Goal: Obtain resource: Download file/media

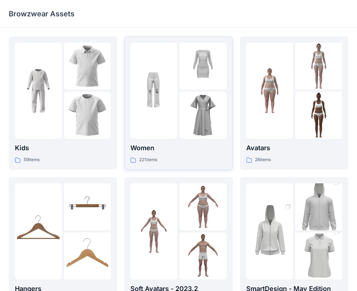
click at [179, 87] on div at bounding box center [178, 91] width 96 height 96
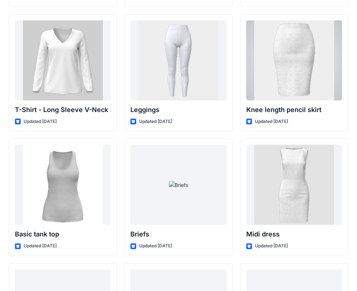
scroll to position [5932, 0]
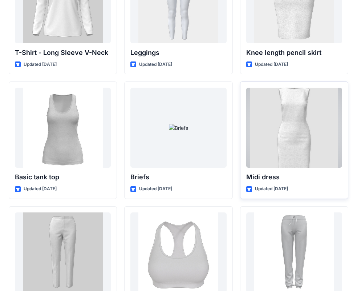
click at [309, 144] on div at bounding box center [294, 128] width 96 height 80
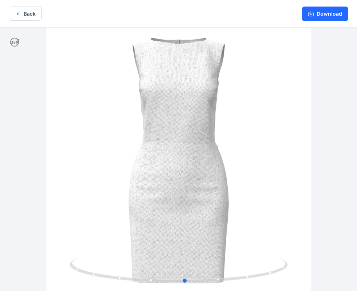
drag, startPoint x: 224, startPoint y: 169, endPoint x: 230, endPoint y: 187, distance: 19.0
click at [230, 187] on div at bounding box center [178, 160] width 357 height 265
click at [24, 12] on button "Back" at bounding box center [25, 14] width 33 height 14
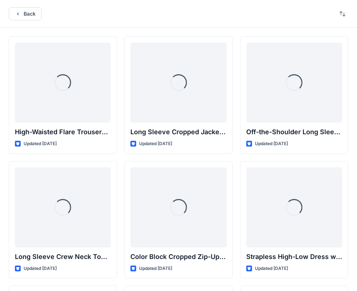
scroll to position [5932, 0]
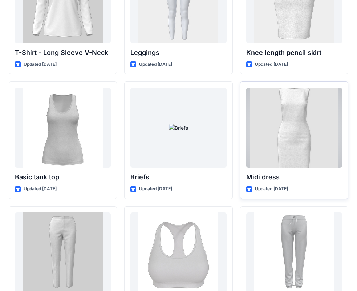
click at [296, 138] on div at bounding box center [294, 128] width 96 height 80
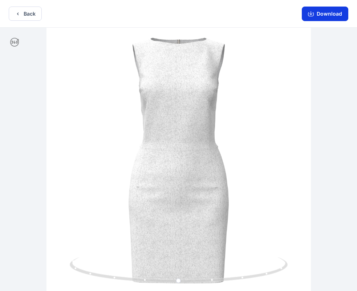
click at [322, 13] on button "Download" at bounding box center [325, 14] width 47 height 15
click at [27, 13] on button "Back" at bounding box center [25, 14] width 33 height 14
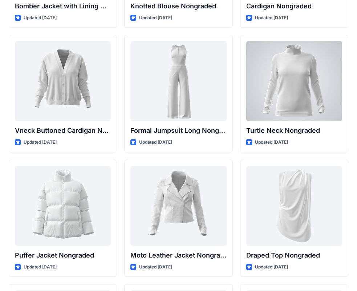
scroll to position [6855, 0]
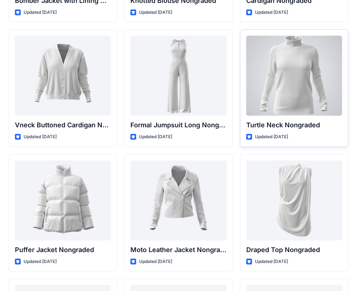
click at [309, 82] on div at bounding box center [294, 76] width 96 height 80
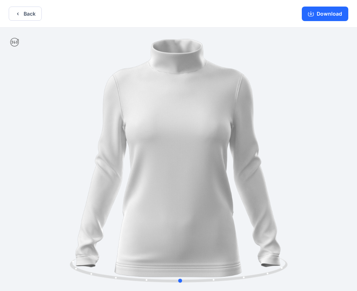
drag, startPoint x: 216, startPoint y: 142, endPoint x: 236, endPoint y: 143, distance: 20.0
click at [246, 147] on div at bounding box center [178, 160] width 357 height 265
click at [30, 10] on button "Back" at bounding box center [25, 14] width 33 height 14
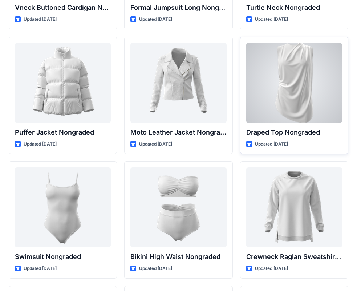
scroll to position [6990, 0]
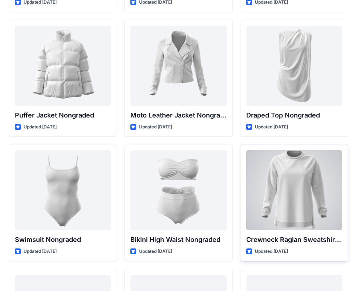
click at [302, 174] on div at bounding box center [294, 190] width 96 height 80
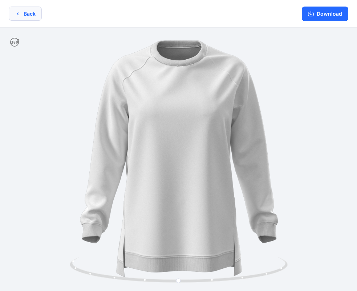
click at [21, 14] on button "Back" at bounding box center [25, 14] width 33 height 14
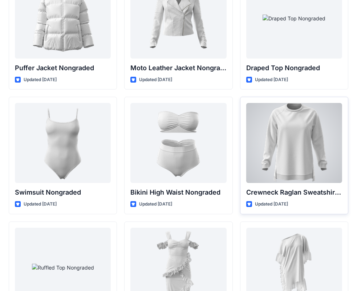
scroll to position [6953, 0]
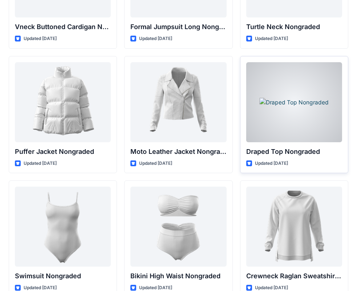
click at [314, 113] on div at bounding box center [294, 102] width 96 height 80
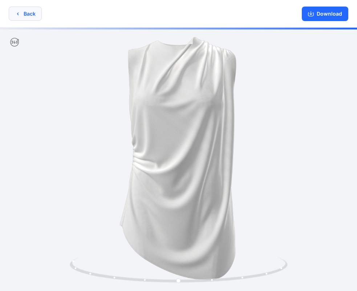
click at [32, 16] on button "Back" at bounding box center [25, 14] width 33 height 14
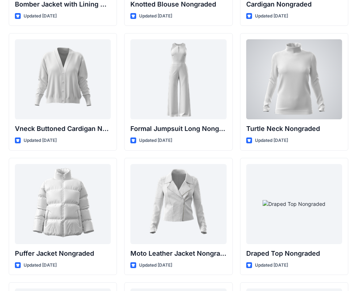
scroll to position [6844, 0]
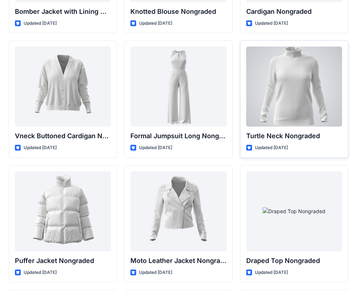
click at [300, 82] on div at bounding box center [294, 87] width 96 height 80
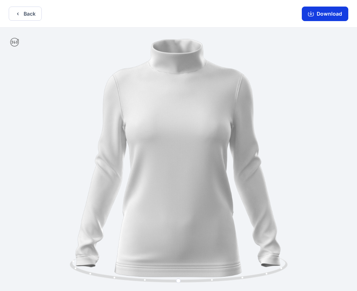
click at [317, 13] on button "Download" at bounding box center [325, 14] width 47 height 15
